Goal: Task Accomplishment & Management: Use online tool/utility

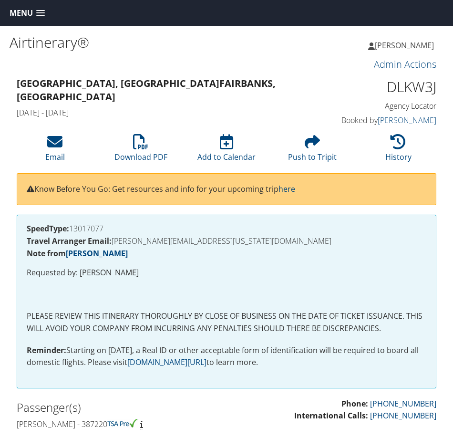
scroll to position [715, 0]
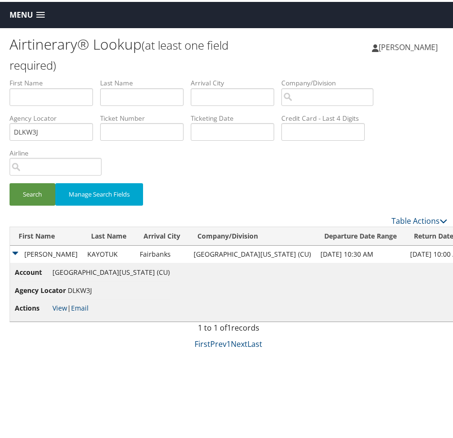
click at [24, 16] on span "Menu" at bounding box center [21, 13] width 23 height 9
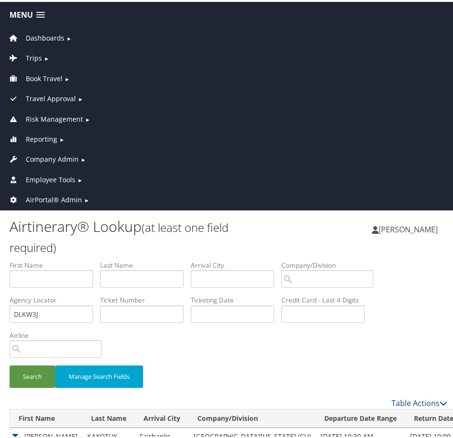
click at [53, 202] on span "AirPortal® Admin" at bounding box center [54, 198] width 56 height 10
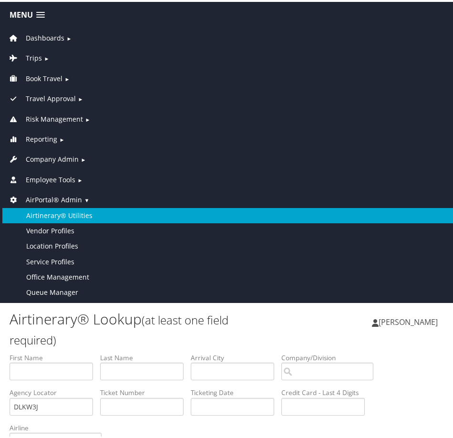
click at [51, 219] on link "Airtinerary® Utilities" at bounding box center [228, 213] width 452 height 15
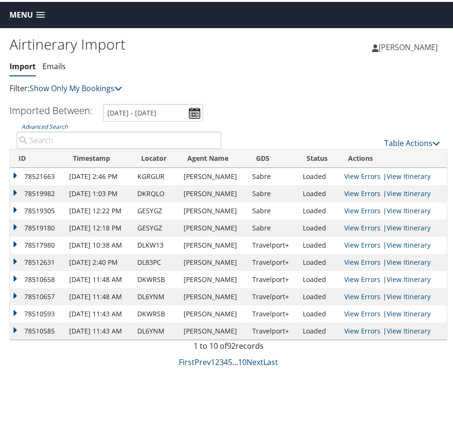
click at [107, 394] on div "Airtinerary Import Import Emails Import Emails Filter: Show Only My Bookings Sh…" at bounding box center [228, 245] width 457 height 438
click at [397, 134] on div "Table Actions" at bounding box center [337, 133] width 219 height 27
click at [397, 140] on link "Table Actions" at bounding box center [412, 141] width 56 height 10
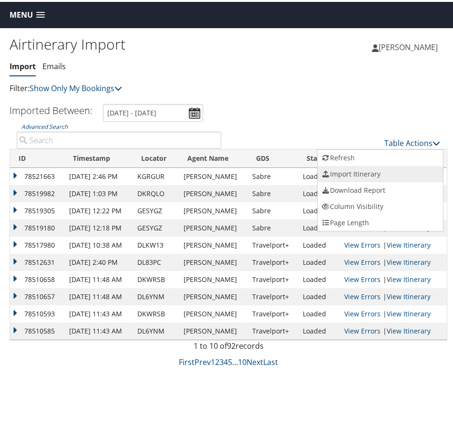
click at [369, 171] on link "Import Itinerary" at bounding box center [379, 172] width 125 height 16
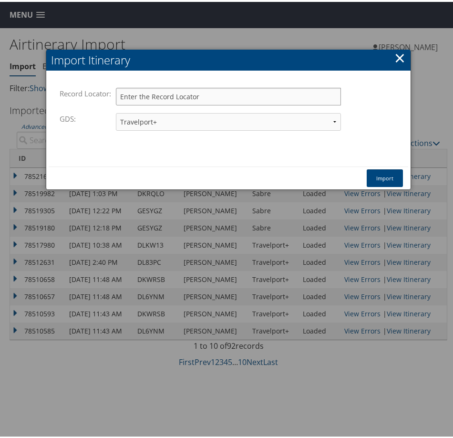
click at [189, 96] on input "Record Locator:" at bounding box center [228, 95] width 225 height 18
paste input "DJNH1B"
type input "DJNH1B"
click at [372, 171] on button "Import" at bounding box center [385, 176] width 36 height 18
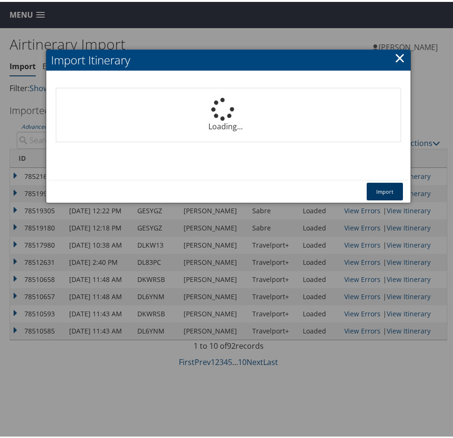
select select "1P"
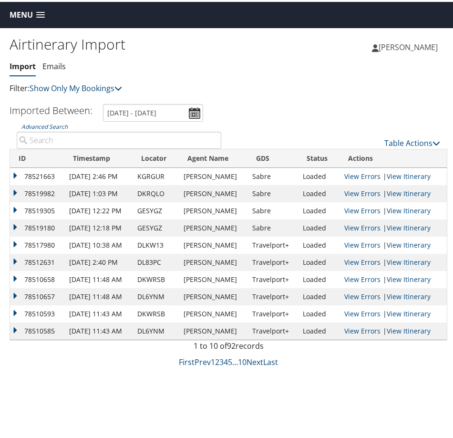
click at [91, 389] on div "Airtinerary Import Import Emails Import Emails Filter: Show Only My Bookings Sh…" at bounding box center [228, 245] width 457 height 438
click at [404, 136] on link "Table Actions" at bounding box center [412, 141] width 56 height 10
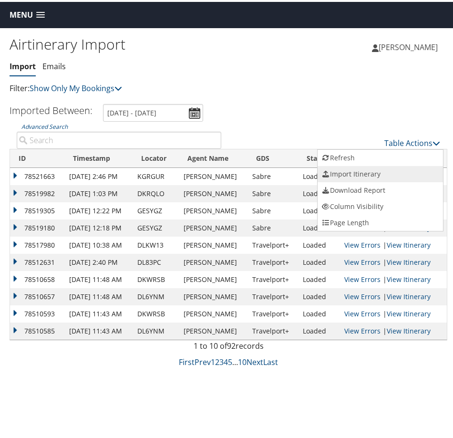
click at [356, 173] on link "Import Itinerary" at bounding box center [379, 172] width 125 height 16
select select "1P"
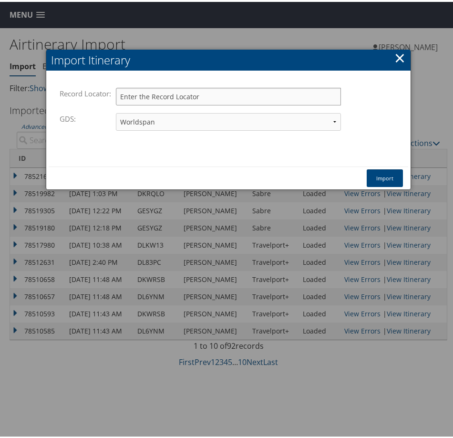
click at [218, 92] on input "Record Locator:" at bounding box center [228, 95] width 225 height 18
paste input "DLMV23"
type input "DLMV23"
click at [207, 115] on select "Travelport+ Worldspan Apollo Sabre Amadeus" at bounding box center [228, 120] width 225 height 18
select select "1G"
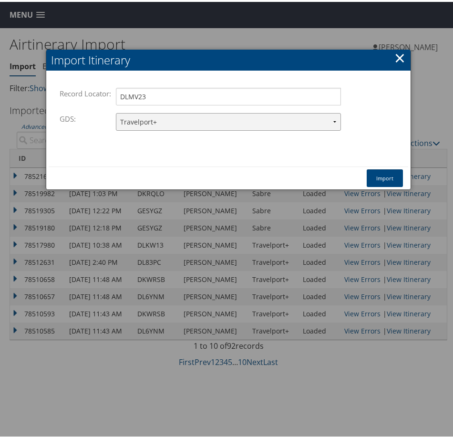
click at [116, 111] on select "Travelport+ Worldspan Apollo Sabre Amadeus" at bounding box center [228, 120] width 225 height 18
click at [381, 172] on button "Import" at bounding box center [385, 176] width 36 height 18
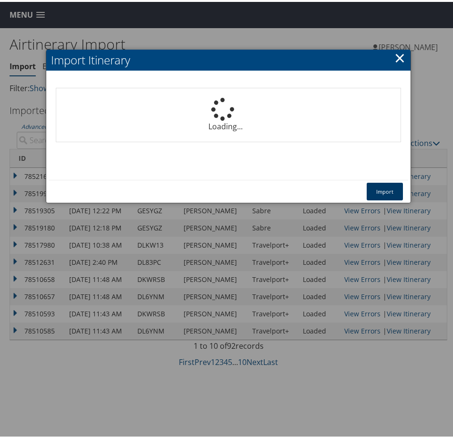
select select "1P"
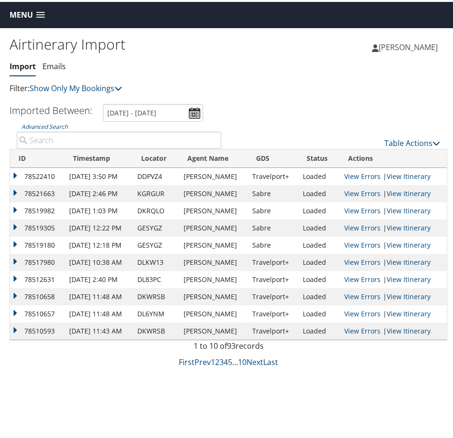
click at [19, 14] on span "Menu" at bounding box center [21, 13] width 23 height 9
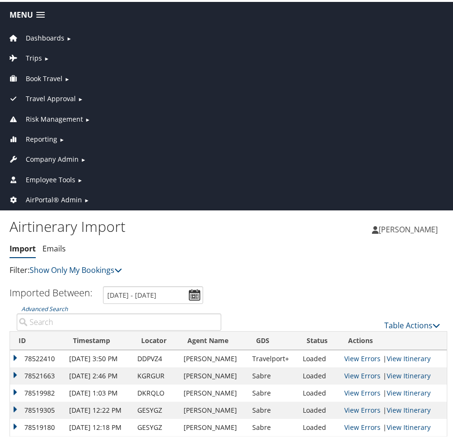
click at [45, 158] on span "Company Admin" at bounding box center [52, 157] width 53 height 10
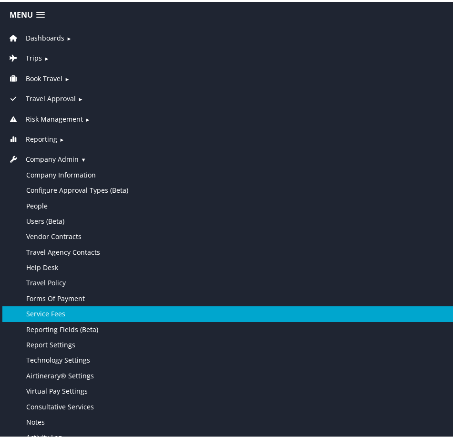
click at [58, 309] on link "Service Fees" at bounding box center [228, 311] width 452 height 15
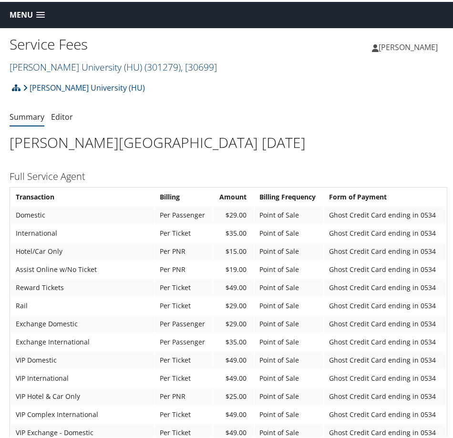
click at [94, 62] on link "Howard University (HU) ( 301279 ) , [ 30699 ]" at bounding box center [113, 65] width 207 height 13
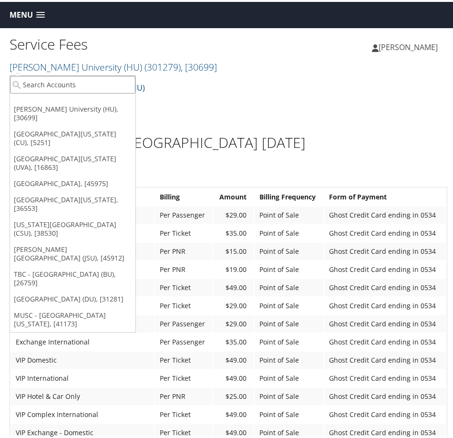
click at [82, 82] on input "search" at bounding box center [72, 83] width 125 height 18
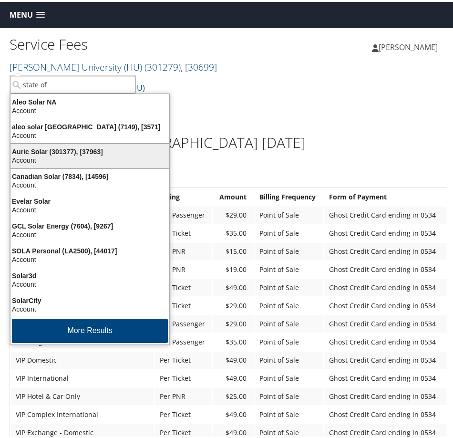
type input "state of"
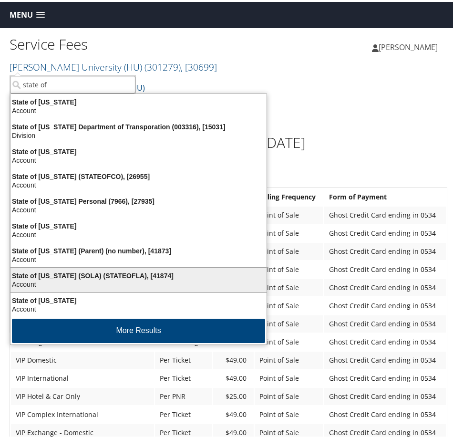
click at [47, 281] on div "Account" at bounding box center [138, 282] width 267 height 9
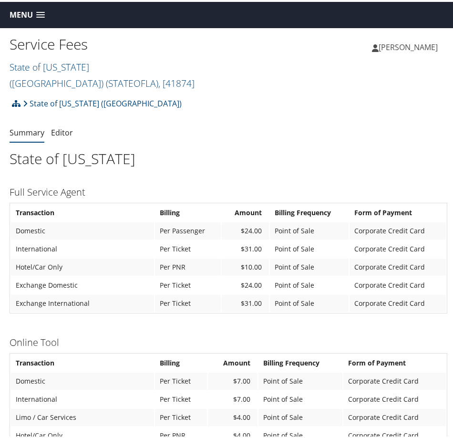
click at [29, 17] on span "Menu" at bounding box center [21, 13] width 23 height 9
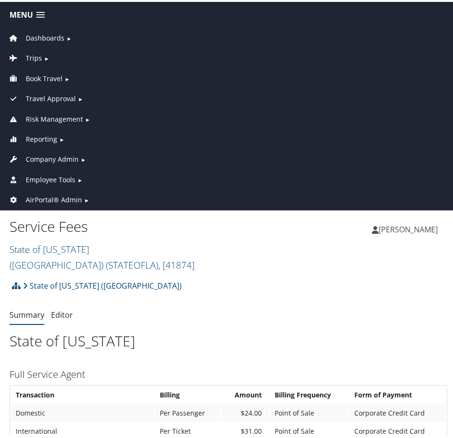
click at [62, 192] on link "AirPortal® Admin ►" at bounding box center [228, 195] width 452 height 20
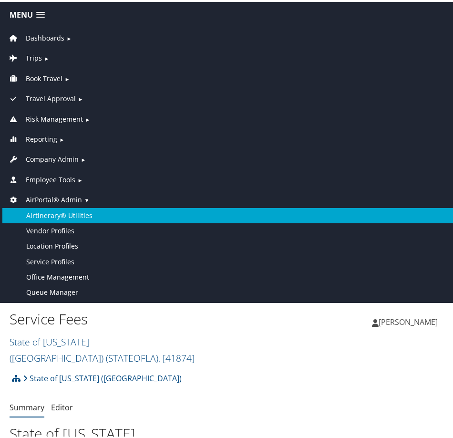
click at [64, 213] on link "Airtinerary® Utilities" at bounding box center [228, 213] width 452 height 15
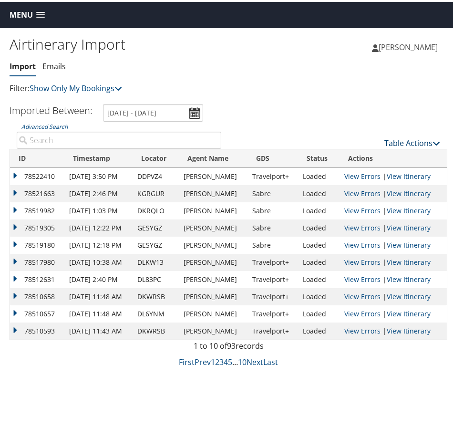
click at [396, 137] on link "Table Actions" at bounding box center [412, 141] width 56 height 10
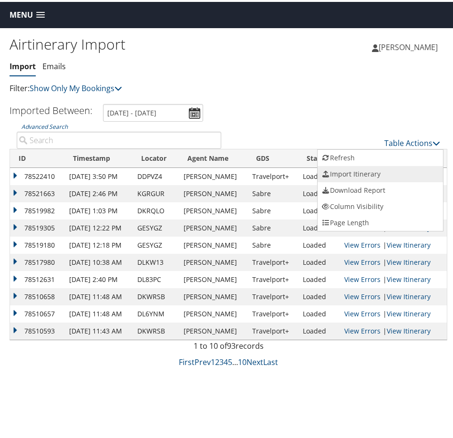
click at [379, 167] on link "Import Itinerary" at bounding box center [379, 172] width 125 height 16
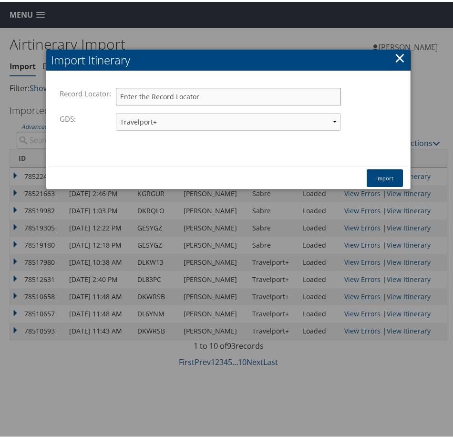
click at [151, 89] on input "Record Locator:" at bounding box center [228, 95] width 225 height 18
paste input "DLMV23"
type input "DLMV23"
click at [378, 176] on button "Import" at bounding box center [385, 176] width 36 height 18
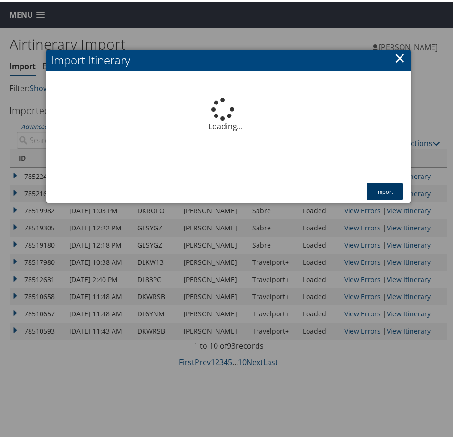
select select "1P"
